Goal: Transaction & Acquisition: Purchase product/service

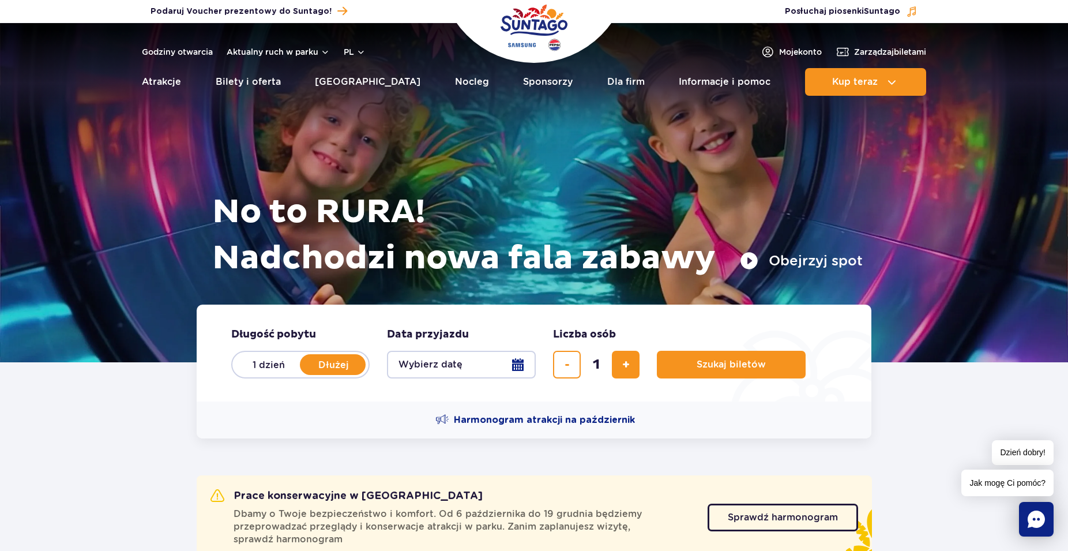
click at [504, 374] on button "Wybierz datę" at bounding box center [461, 365] width 149 height 28
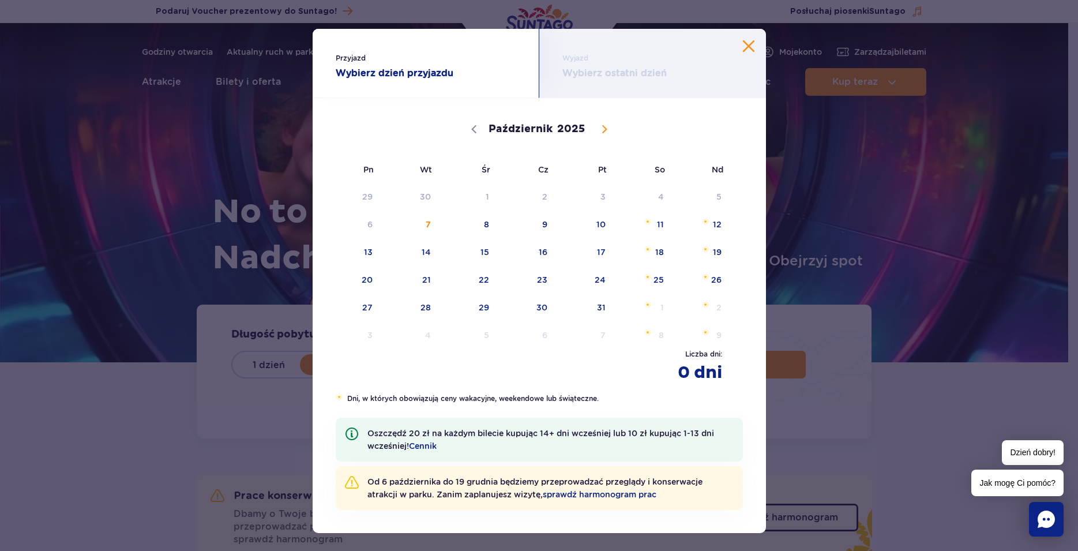
click at [600, 126] on icon at bounding box center [604, 129] width 8 height 8
select select "10"
click at [655, 227] on span "8" at bounding box center [644, 224] width 58 height 27
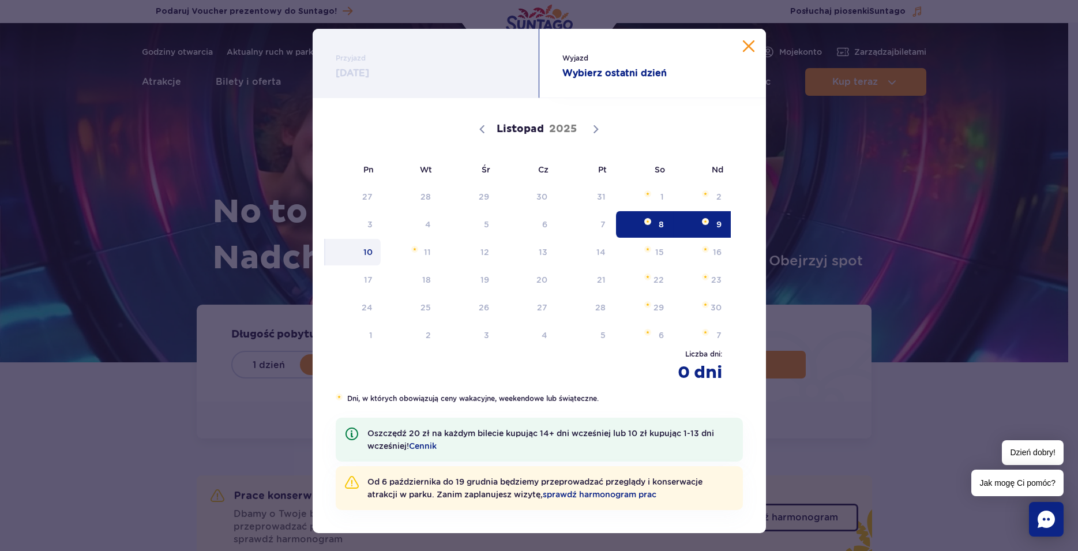
click at [360, 251] on span "10" at bounding box center [353, 252] width 58 height 27
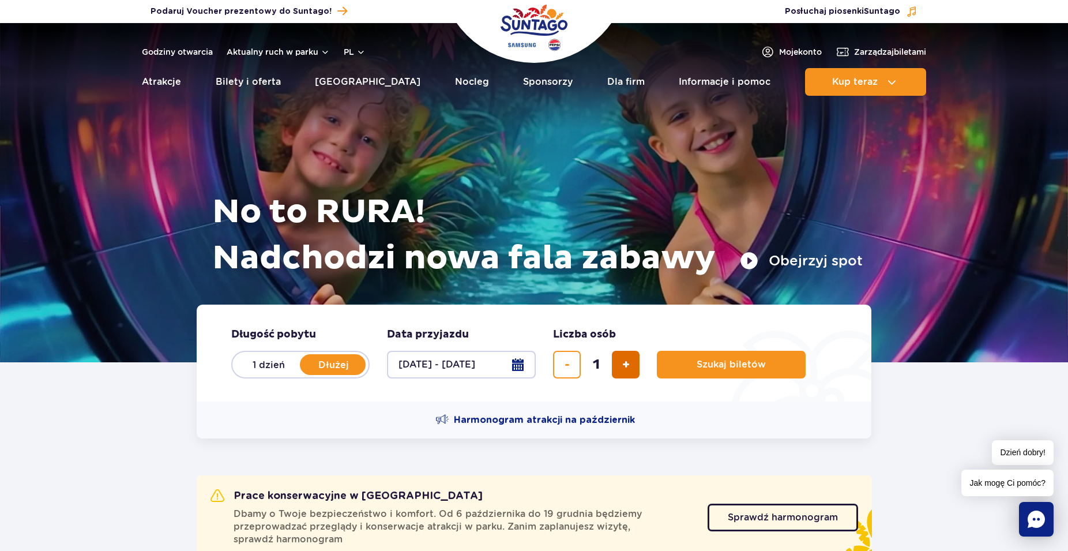
click at [632, 363] on button "dodaj bilet" at bounding box center [626, 365] width 28 height 28
click at [619, 364] on button "dodaj bilet" at bounding box center [626, 365] width 28 height 28
click at [621, 364] on button "dodaj bilet" at bounding box center [626, 365] width 28 height 28
type input "4"
click at [725, 371] on button "Szukaj biletów" at bounding box center [731, 365] width 149 height 28
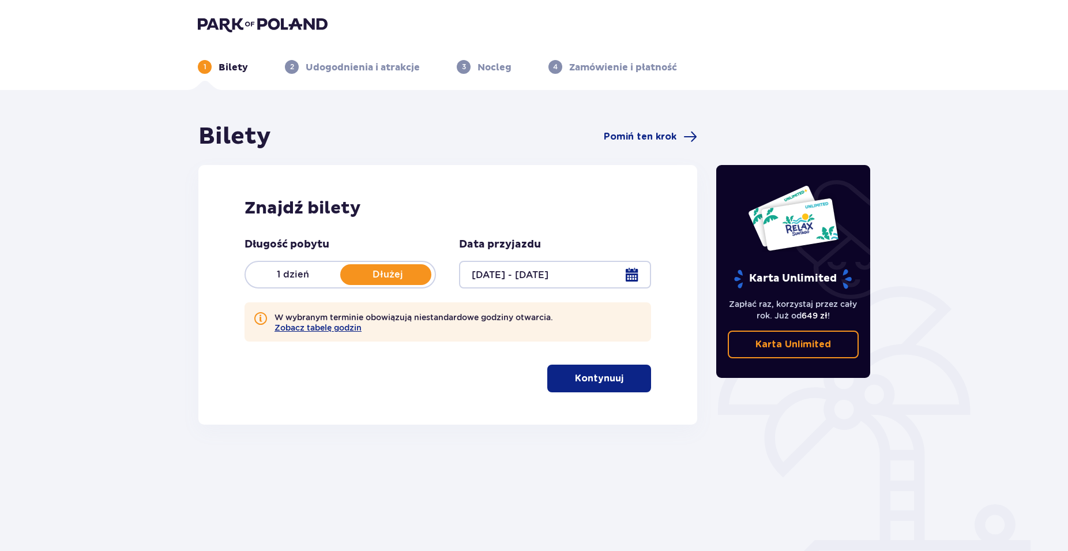
click at [610, 381] on p "Kontynuuj" at bounding box center [599, 378] width 48 height 13
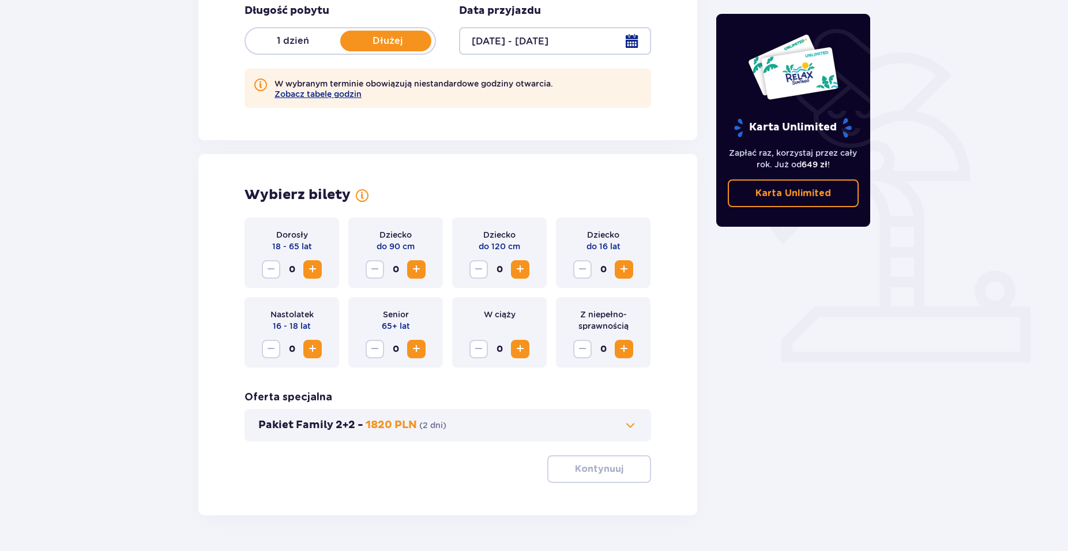
scroll to position [267, 0]
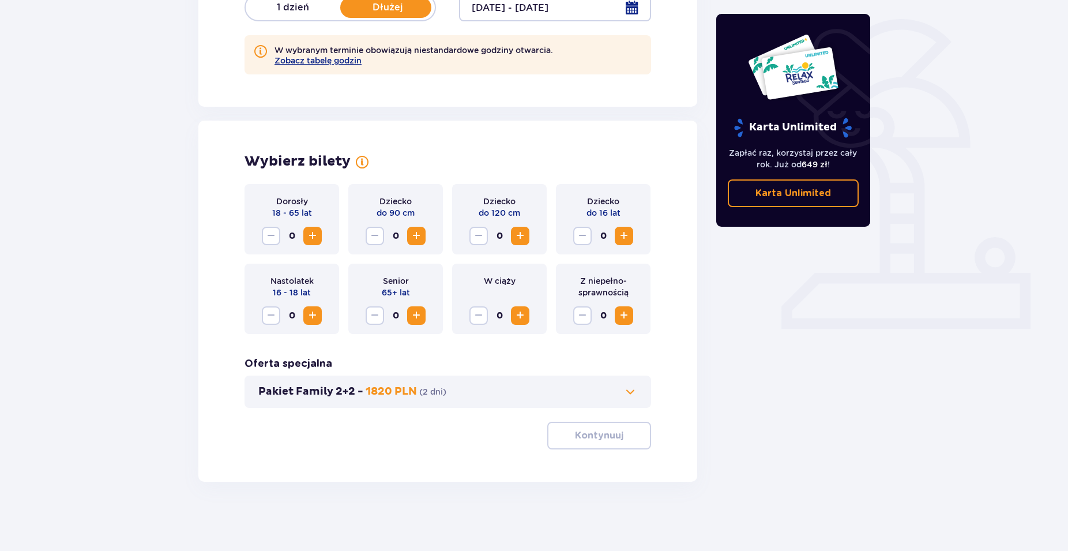
click at [310, 234] on span "Zwiększ" at bounding box center [313, 236] width 14 height 14
click at [623, 234] on span "Zwiększ" at bounding box center [624, 236] width 14 height 14
click at [635, 392] on span at bounding box center [630, 392] width 14 height 14
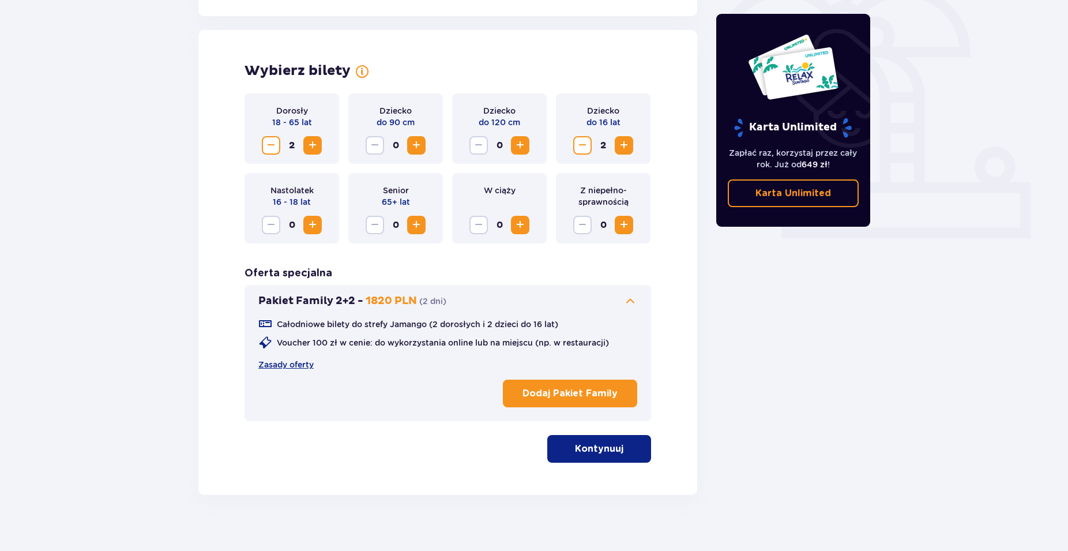
scroll to position [371, 0]
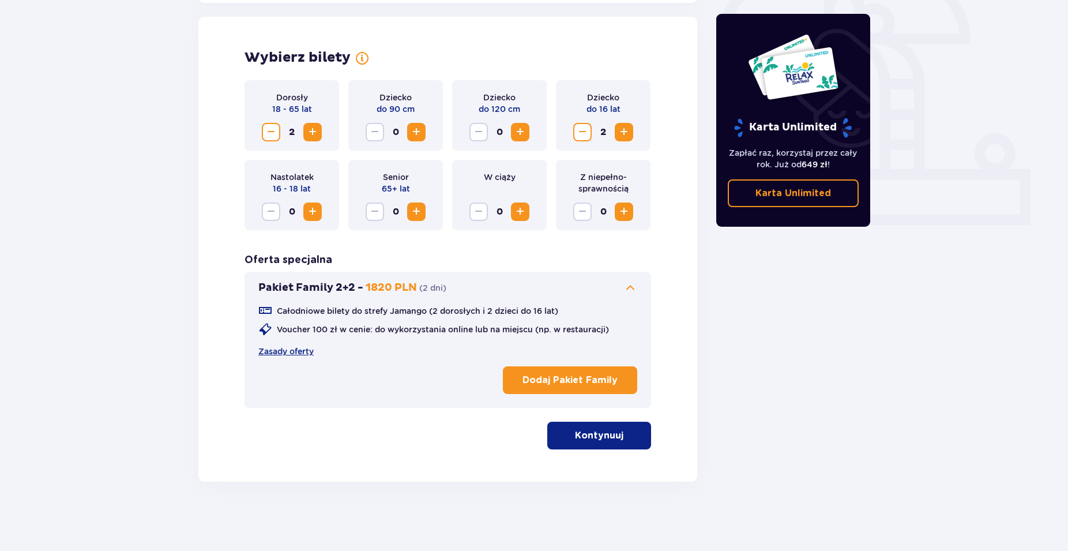
click at [581, 382] on p "Dodaj Pakiet Family" at bounding box center [570, 380] width 95 height 13
click at [585, 437] on p "Kontynuuj" at bounding box center [599, 435] width 48 height 13
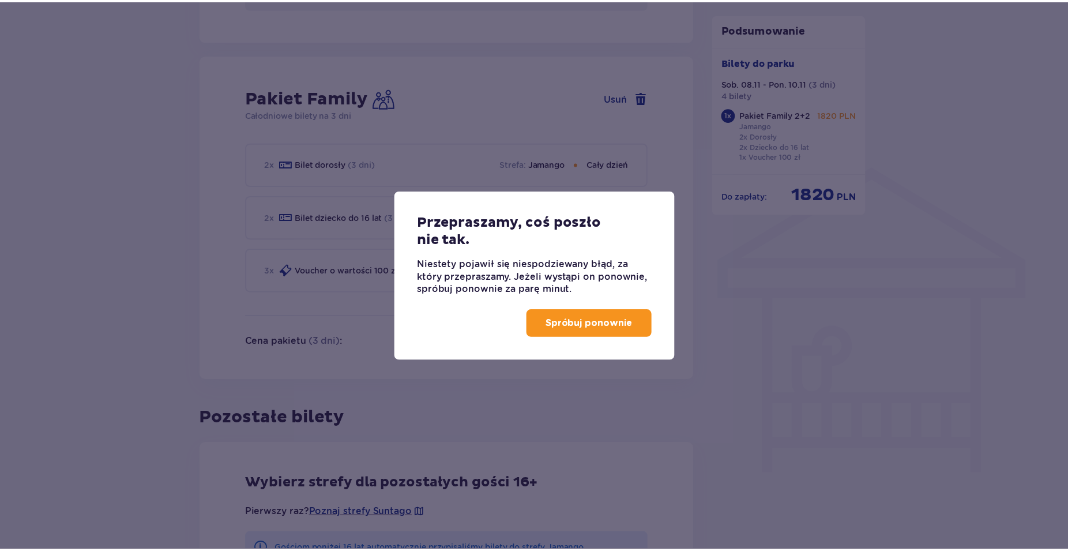
scroll to position [797, 0]
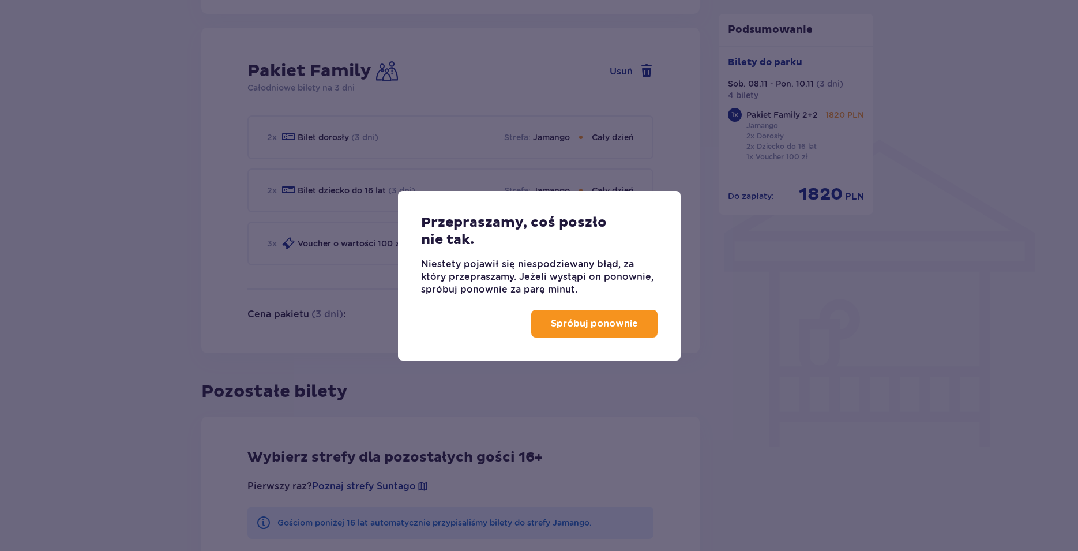
click at [584, 328] on p "Spróbuj ponownie" at bounding box center [594, 323] width 87 height 13
